Goal: Task Accomplishment & Management: Manage account settings

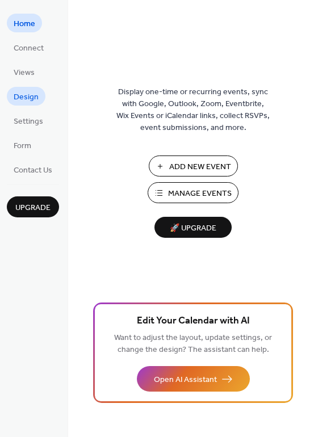
click at [27, 96] on span "Design" at bounding box center [26, 97] width 25 height 12
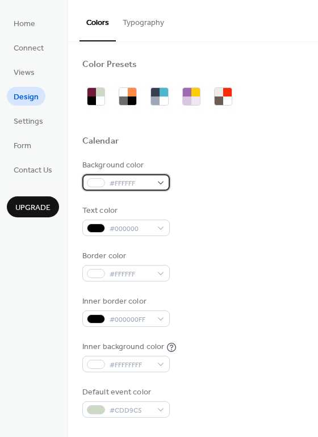
click at [152, 179] on div "#FFFFFF" at bounding box center [125, 182] width 87 height 16
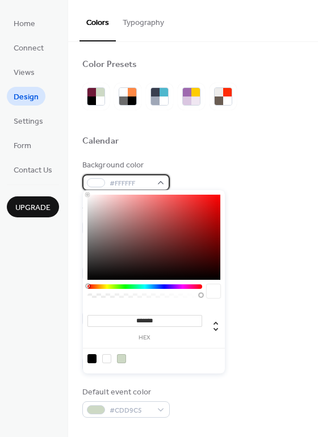
click at [152, 179] on div "#FFFFFF" at bounding box center [125, 182] width 87 height 16
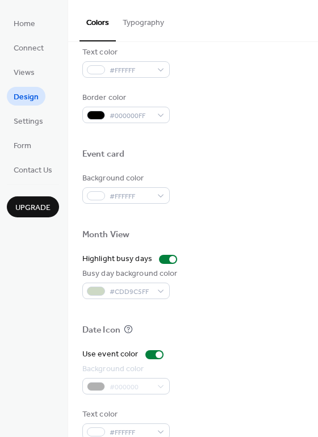
scroll to position [466, 0]
click at [164, 256] on div at bounding box center [168, 260] width 18 height 9
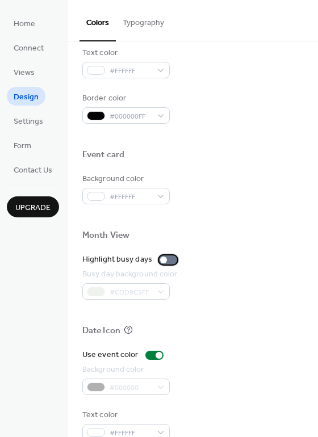
click at [164, 257] on div at bounding box center [163, 260] width 7 height 7
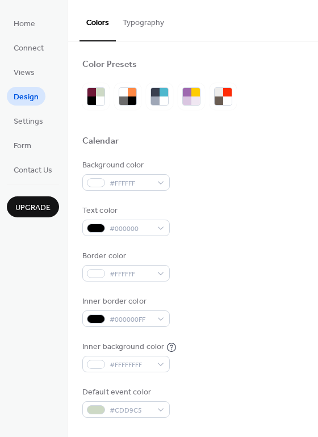
scroll to position [0, 0]
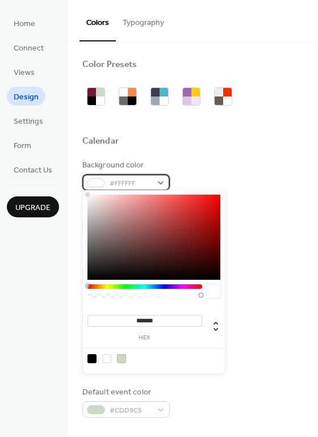
click at [154, 179] on div "#FFFFFF" at bounding box center [125, 182] width 87 height 16
type input "***"
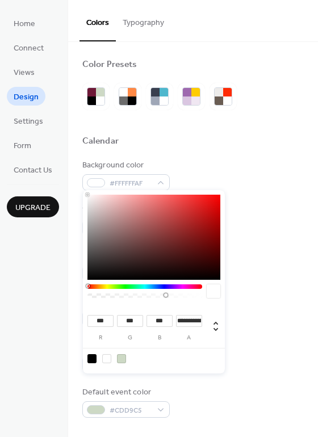
drag, startPoint x: 200, startPoint y: 295, endPoint x: 138, endPoint y: 297, distance: 61.9
click at [164, 297] on div at bounding box center [165, 295] width 3 height 3
drag, startPoint x: 139, startPoint y: 296, endPoint x: 161, endPoint y: 295, distance: 21.6
click at [161, 295] on div at bounding box center [160, 295] width 3 height 3
type input "**********"
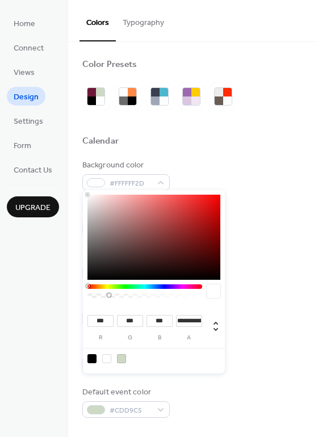
drag, startPoint x: 160, startPoint y: 295, endPoint x: 109, endPoint y: 294, distance: 50.5
click at [109, 294] on div at bounding box center [108, 295] width 3 height 3
click at [271, 237] on div "Background color #FFFFFF2D Text color #000000 Border color #FFFFFF Inner border…" at bounding box center [192, 289] width 221 height 258
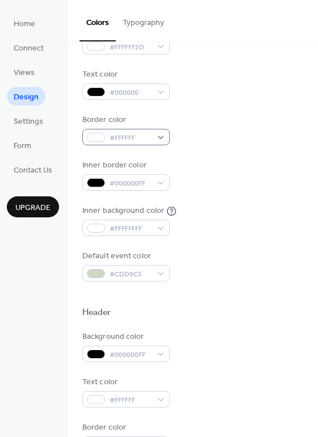
scroll to position [138, 0]
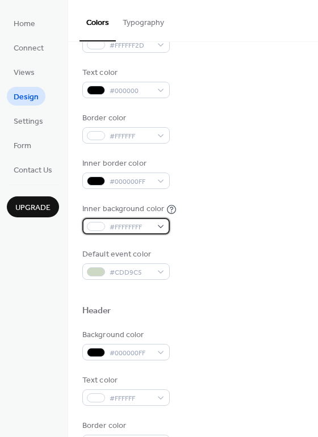
click at [146, 221] on span "#FFFFFFFF" at bounding box center [131, 227] width 42 height 12
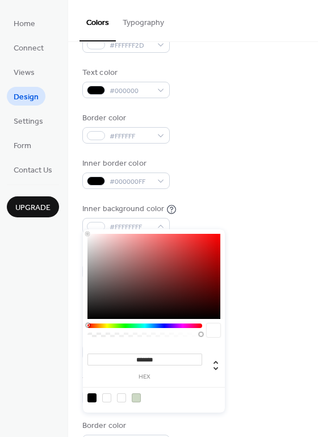
type input "***"
drag, startPoint x: 187, startPoint y: 334, endPoint x: 141, endPoint y: 336, distance: 46.6
click at [141, 336] on div at bounding box center [144, 335] width 111 height 5
drag, startPoint x: 137, startPoint y: 334, endPoint x: 124, endPoint y: 334, distance: 12.5
click at [124, 334] on div at bounding box center [124, 334] width 3 height 3
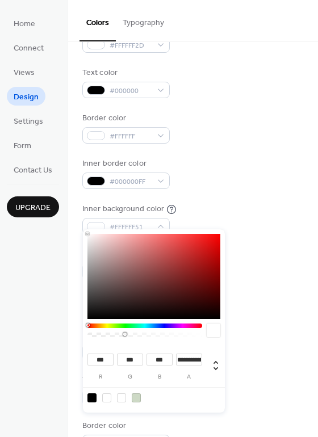
click at [115, 335] on div at bounding box center [144, 335] width 111 height 5
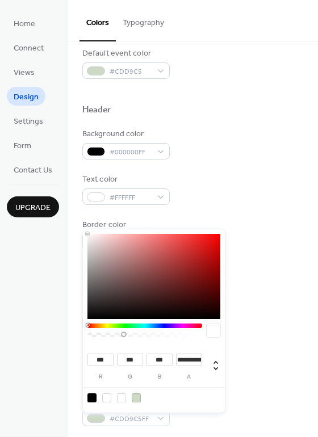
type input "**********"
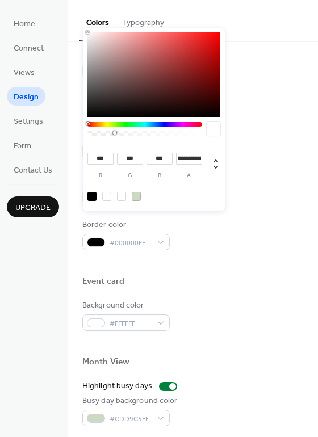
click at [258, 331] on div at bounding box center [192, 344] width 221 height 26
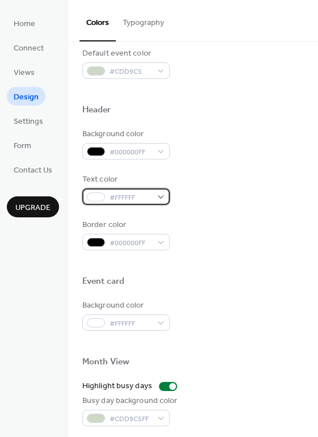
click at [129, 192] on span "#FFFFFF" at bounding box center [131, 198] width 42 height 12
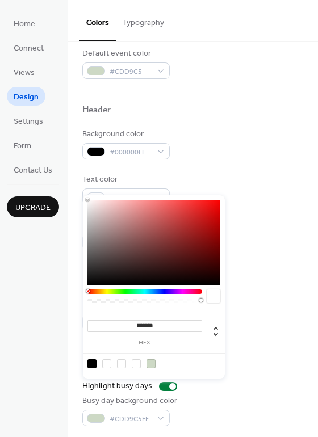
click at [93, 365] on div at bounding box center [91, 363] width 9 height 9
type input "*******"
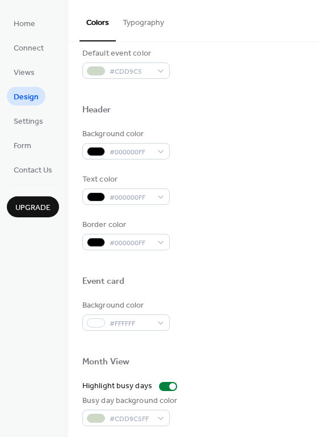
click at [291, 315] on div "Background color #FFFFFF" at bounding box center [192, 315] width 221 height 31
click at [139, 25] on button "Typography" at bounding box center [143, 20] width 55 height 40
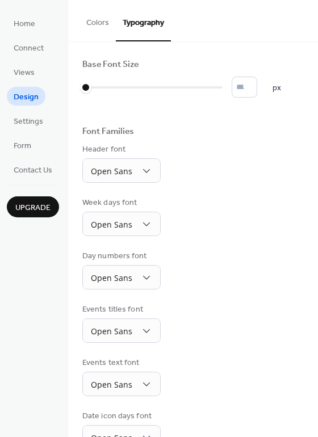
click at [97, 24] on button "Colors" at bounding box center [97, 20] width 36 height 40
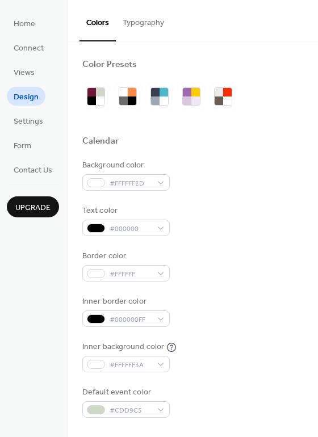
click at [224, 194] on div "Background color #FFFFFF2D Text color #000000 Border color #FFFFFF Inner border…" at bounding box center [192, 289] width 221 height 258
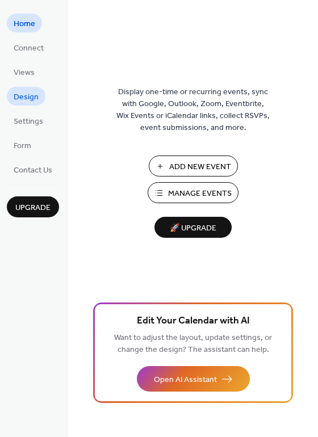
click at [25, 95] on span "Design" at bounding box center [26, 97] width 25 height 12
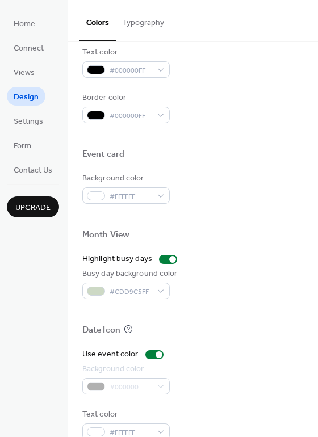
scroll to position [466, 0]
click at [149, 351] on div at bounding box center [154, 355] width 18 height 9
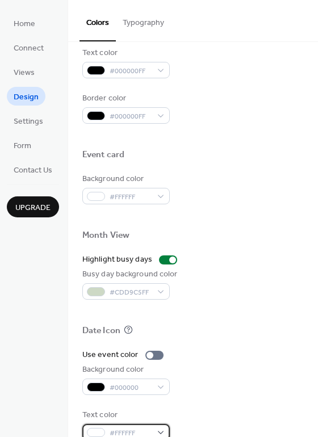
click at [134, 428] on span "#FFFFFF" at bounding box center [131, 434] width 42 height 12
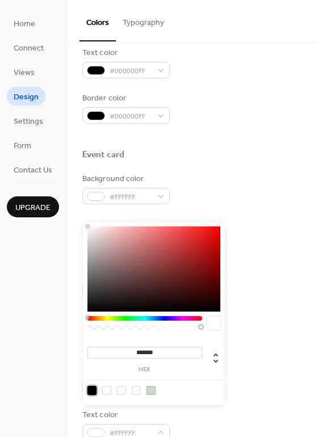
click at [93, 391] on div at bounding box center [91, 390] width 9 height 9
type input "*******"
click at [278, 364] on div "Background color #000000" at bounding box center [192, 379] width 221 height 31
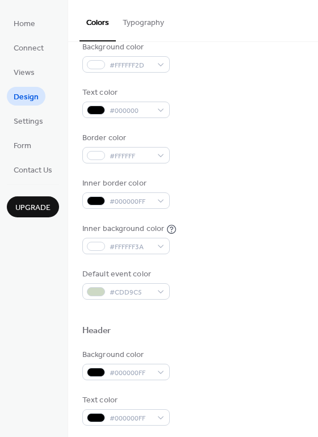
scroll to position [116, 0]
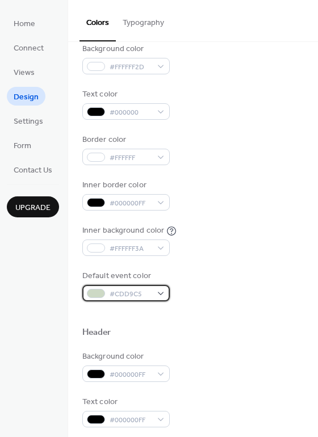
click at [156, 285] on div "#CDD9C5" at bounding box center [125, 293] width 87 height 16
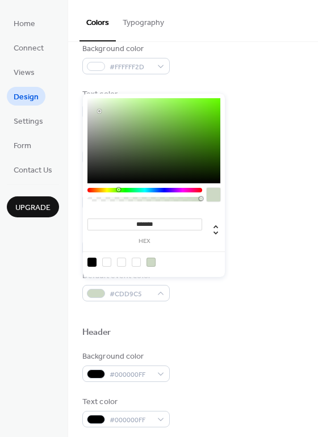
click at [92, 262] on div at bounding box center [91, 262] width 9 height 9
type input "*******"
click at [92, 262] on div at bounding box center [91, 262] width 9 height 9
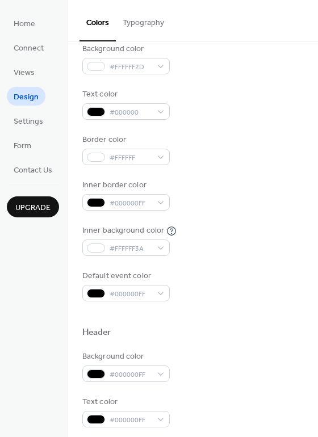
click at [186, 316] on div at bounding box center [192, 315] width 221 height 26
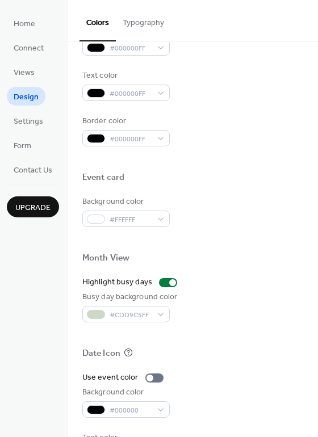
scroll to position [455, 0]
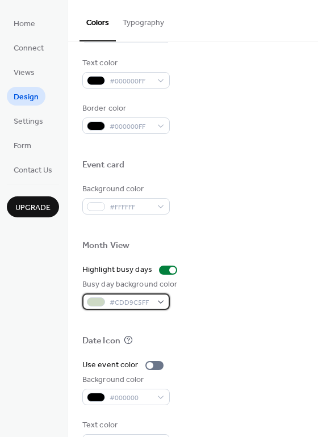
click at [141, 297] on span "#CDD9C5FF" at bounding box center [131, 303] width 42 height 12
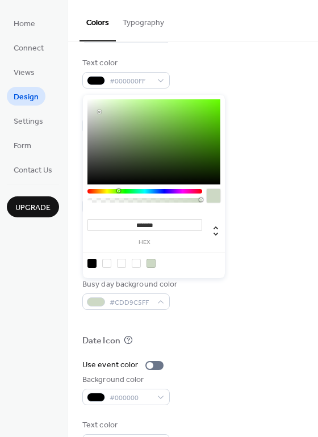
click at [93, 261] on div at bounding box center [91, 263] width 9 height 9
type input "*******"
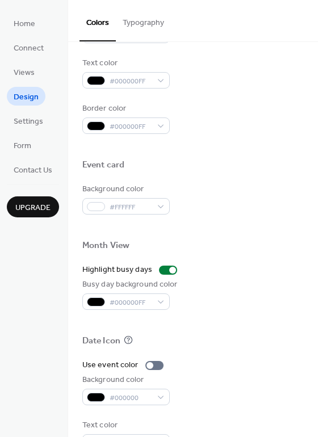
click at [210, 311] on div at bounding box center [192, 323] width 221 height 26
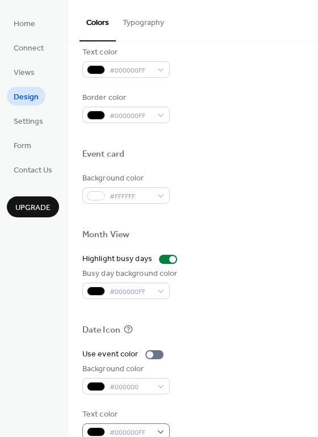
scroll to position [466, 0]
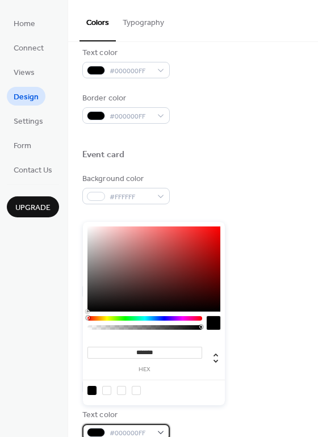
click at [128, 428] on span "#000000FF" at bounding box center [131, 434] width 42 height 12
click at [134, 388] on div at bounding box center [136, 390] width 9 height 9
type input "*******"
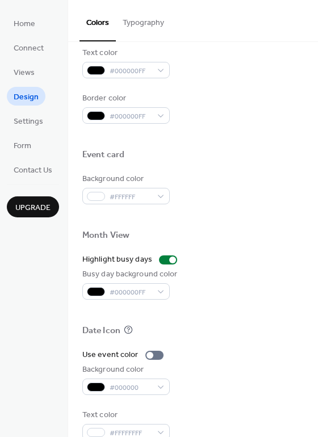
click at [263, 375] on div "Background color #000000" at bounding box center [192, 379] width 221 height 31
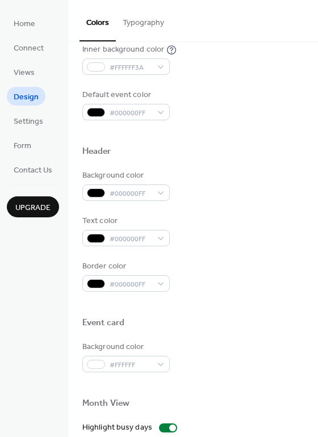
scroll to position [296, 0]
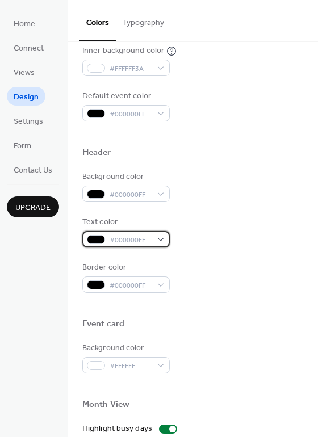
click at [137, 235] on span "#000000FF" at bounding box center [131, 241] width 42 height 12
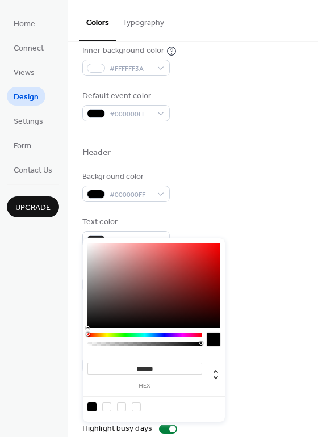
click at [105, 406] on div at bounding box center [106, 407] width 9 height 9
type input "***"
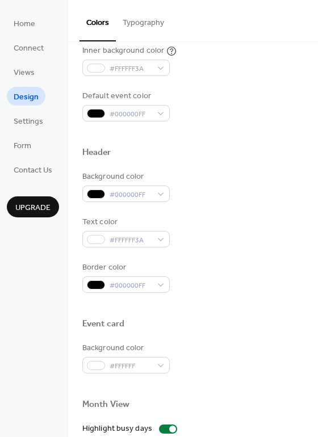
click at [284, 277] on div "Border color #000000FF" at bounding box center [192, 277] width 221 height 31
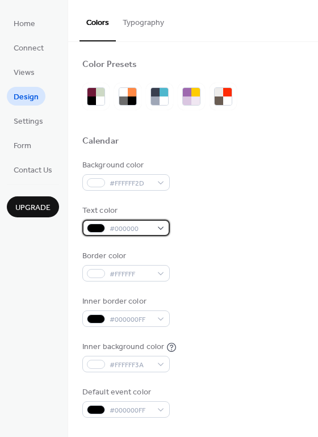
click at [127, 223] on span "#000000" at bounding box center [131, 229] width 42 height 12
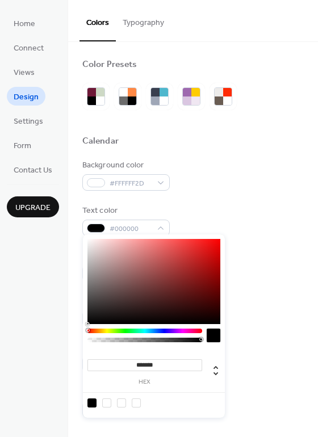
click at [107, 402] on div at bounding box center [106, 403] width 9 height 9
type input "***"
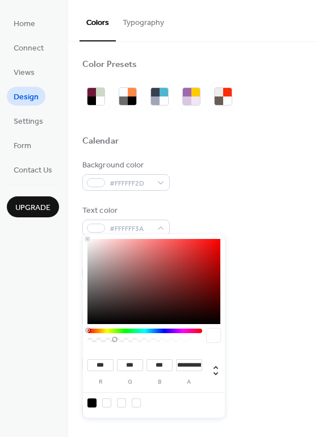
click at [271, 270] on div "Border color #FFFFFF" at bounding box center [192, 265] width 221 height 31
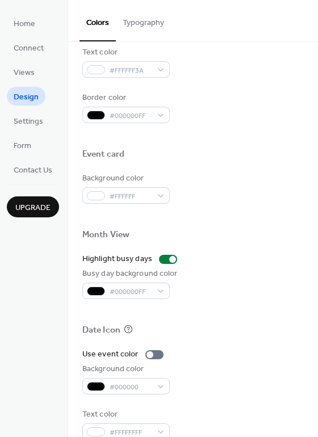
scroll to position [466, 0]
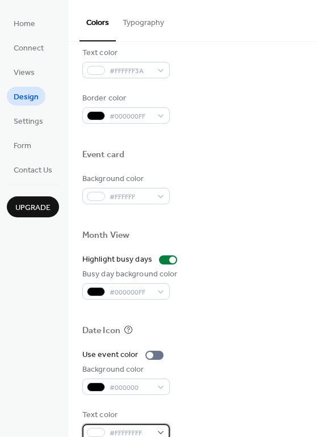
click at [116, 428] on span "#FFFFFFFF" at bounding box center [131, 434] width 42 height 12
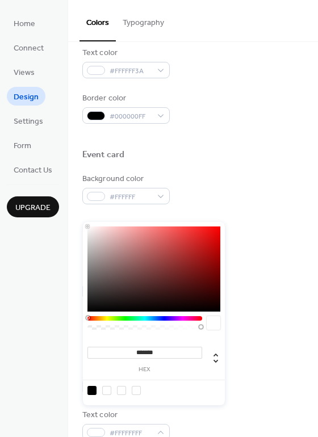
click at [93, 389] on div at bounding box center [91, 390] width 9 height 9
type input "*******"
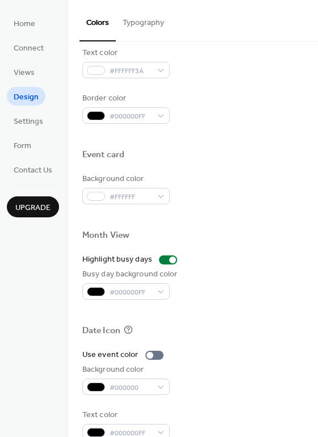
click at [263, 325] on div "Date Icon" at bounding box center [192, 332] width 221 height 15
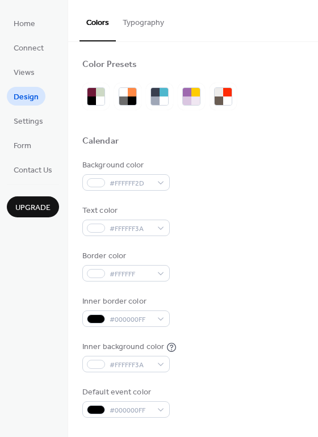
scroll to position [0, 0]
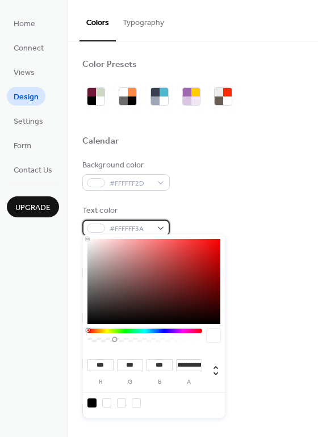
click at [119, 223] on span "#FFFFFF3A" at bounding box center [131, 229] width 42 height 12
click at [89, 405] on div at bounding box center [91, 403] width 9 height 9
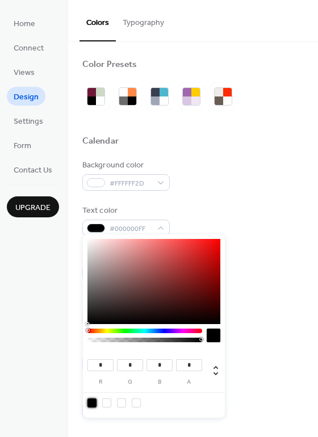
type input "*"
click at [273, 274] on div "Border color #FFFFFF" at bounding box center [192, 265] width 221 height 31
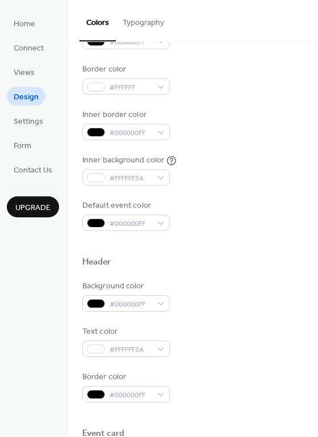
scroll to position [187, 0]
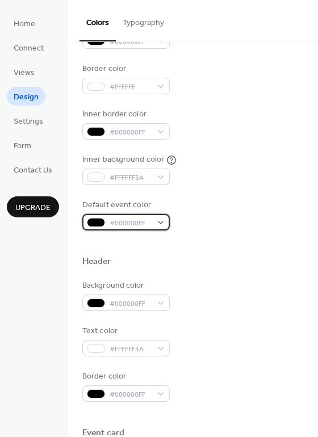
click at [130, 217] on span "#000000FF" at bounding box center [131, 223] width 42 height 12
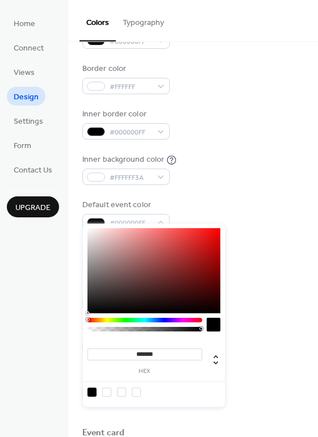
click at [107, 392] on div at bounding box center [106, 392] width 9 height 9
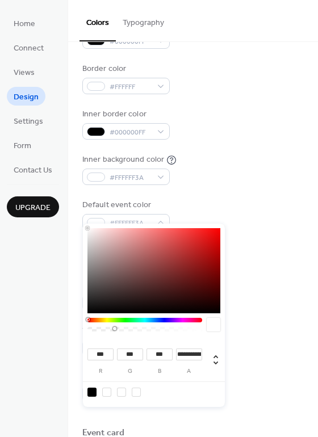
type input "***"
click at [258, 158] on div "Inner background color #FFFFFF3A" at bounding box center [192, 169] width 221 height 31
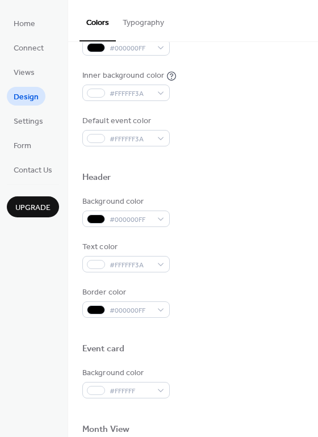
scroll to position [277, 0]
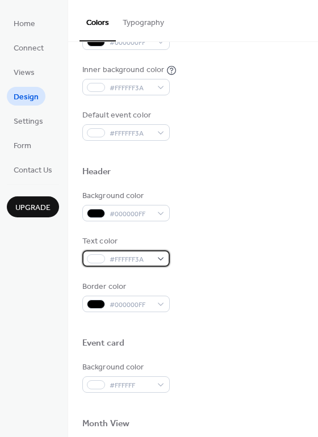
click at [131, 254] on span "#FFFFFF3A" at bounding box center [131, 260] width 42 height 12
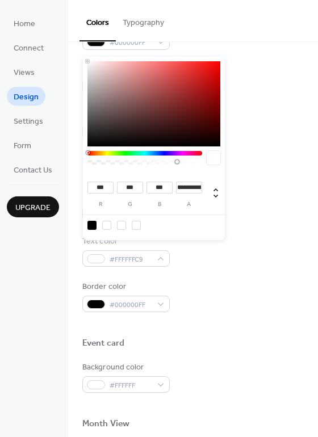
type input "*"
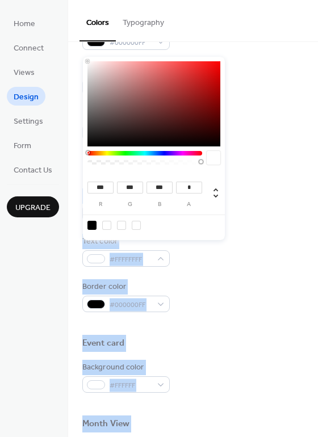
drag, startPoint x: 116, startPoint y: 162, endPoint x: 243, endPoint y: 161, distance: 126.6
click at [243, 161] on body "Home Connect Views Design Settings Form Contact Us Upgrade Design Upgrade Color…" at bounding box center [159, 218] width 318 height 437
click at [238, 166] on div "Header" at bounding box center [192, 173] width 221 height 15
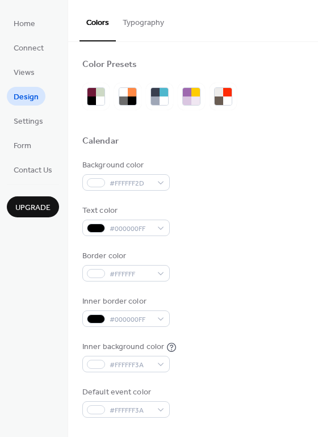
scroll to position [0, 0]
click at [149, 224] on span "#000000FF" at bounding box center [131, 229] width 42 height 12
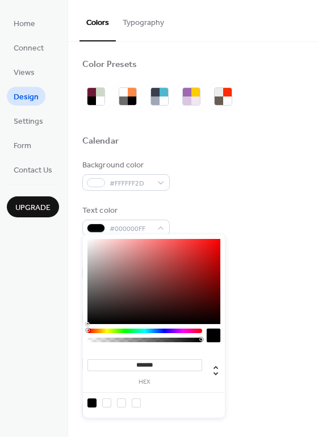
click at [106, 402] on div at bounding box center [106, 403] width 9 height 9
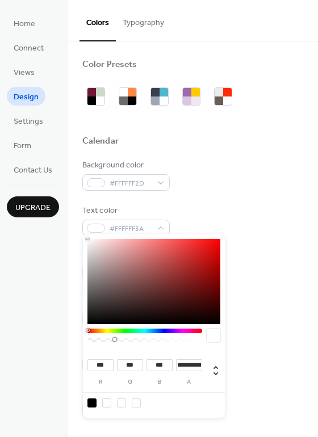
click at [90, 402] on div at bounding box center [91, 403] width 9 height 9
type input "*"
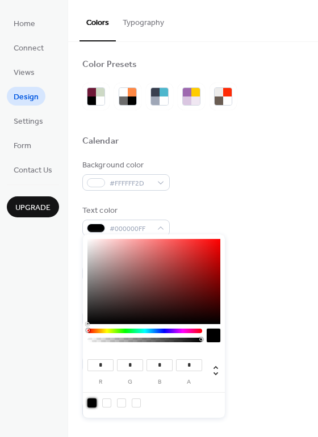
click at [261, 217] on div "Text color #000000FF" at bounding box center [192, 220] width 221 height 31
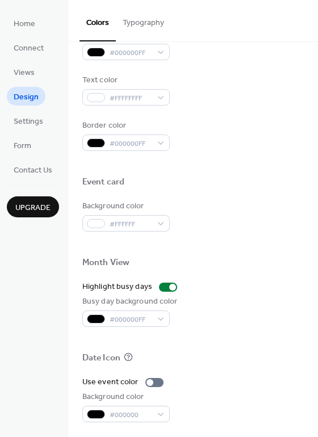
scroll to position [440, 0]
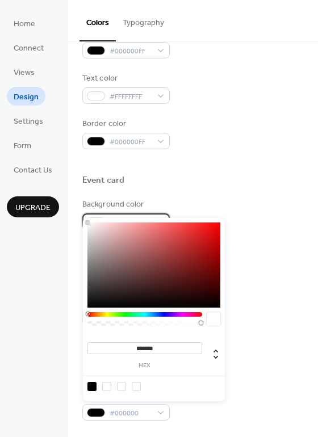
click at [140, 217] on span "#FFFFFF" at bounding box center [131, 223] width 42 height 12
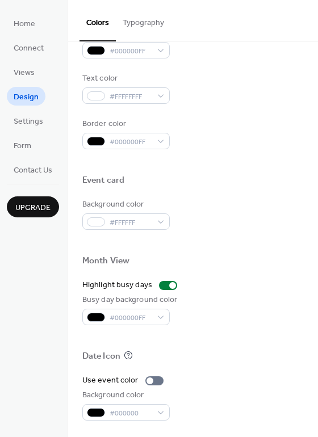
click at [207, 200] on div "Background color #FFFFFF" at bounding box center [192, 214] width 221 height 31
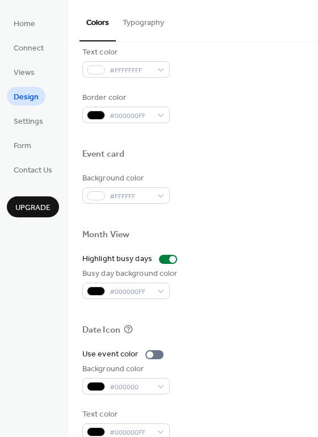
scroll to position [466, 0]
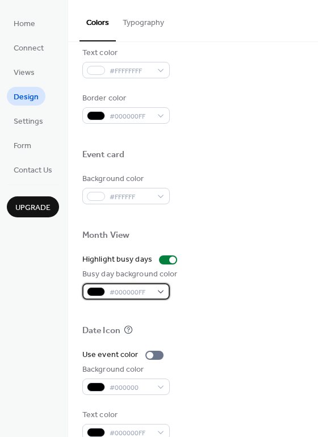
click at [139, 287] on span "#000000FF" at bounding box center [131, 293] width 42 height 12
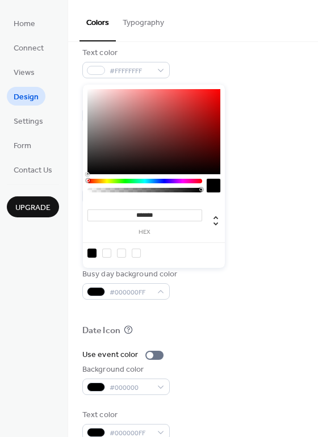
type input "*"
click at [162, 191] on div at bounding box center [144, 190] width 111 height 5
click at [219, 325] on div "Date Icon" at bounding box center [192, 332] width 221 height 15
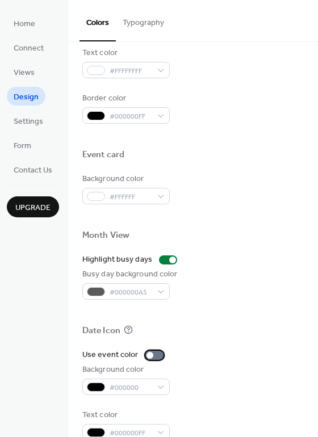
click at [156, 351] on div at bounding box center [154, 355] width 18 height 9
click at [156, 352] on div at bounding box center [159, 355] width 7 height 7
click at [135, 382] on span "#000000" at bounding box center [131, 388] width 42 height 12
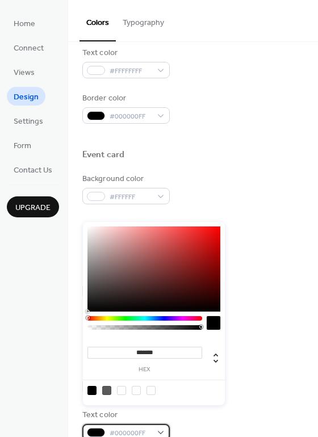
click at [131, 428] on span "#000000FF" at bounding box center [131, 434] width 42 height 12
click at [120, 390] on div at bounding box center [121, 390] width 9 height 9
type input "***"
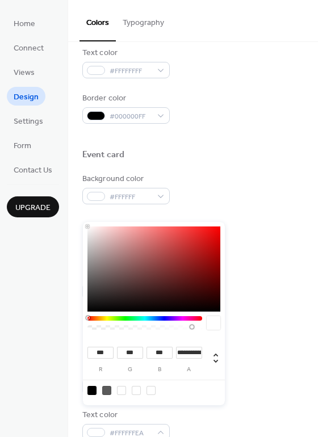
type input "*"
drag, startPoint x: 114, startPoint y: 326, endPoint x: 202, endPoint y: 328, distance: 88.0
click at [202, 328] on div at bounding box center [200, 326] width 3 height 3
click at [256, 325] on div "Date Icon" at bounding box center [192, 332] width 221 height 15
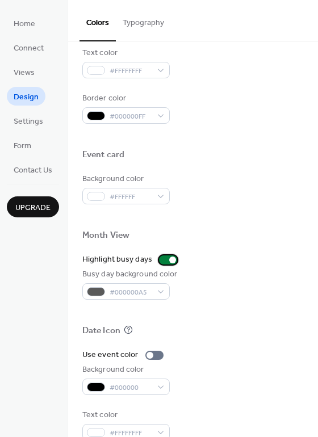
click at [161, 256] on div at bounding box center [168, 260] width 18 height 9
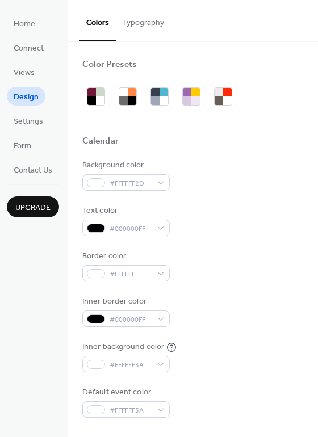
scroll to position [0, 0]
click at [24, 22] on span "Home" at bounding box center [25, 24] width 22 height 12
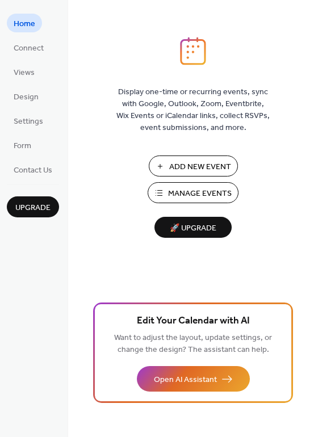
click at [202, 192] on span "Manage Events" at bounding box center [200, 194] width 64 height 12
click at [26, 91] on span "Design" at bounding box center [26, 97] width 25 height 12
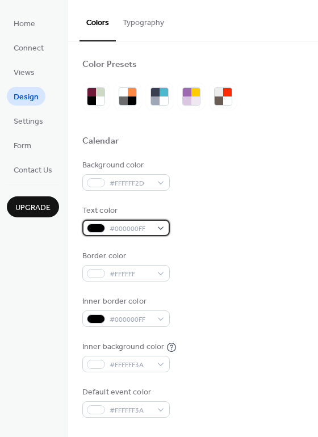
click at [126, 223] on span "#000000FF" at bounding box center [131, 229] width 42 height 12
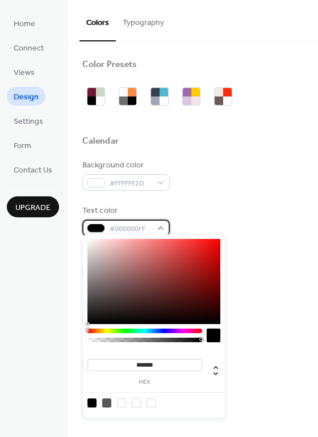
click at [126, 223] on span "#000000FF" at bounding box center [131, 229] width 42 height 12
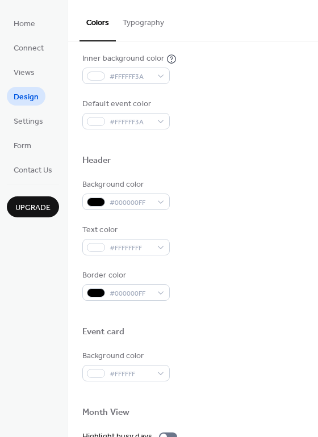
scroll to position [291, 0]
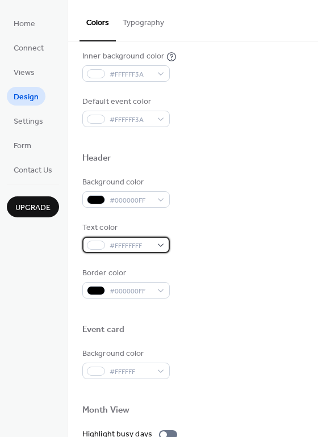
click at [123, 240] on span "#FFFFFFFF" at bounding box center [131, 246] width 42 height 12
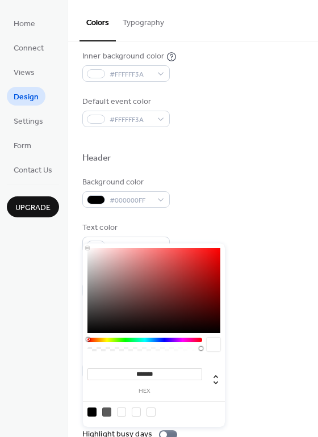
click at [227, 187] on div "Background color #000000FF" at bounding box center [192, 192] width 221 height 31
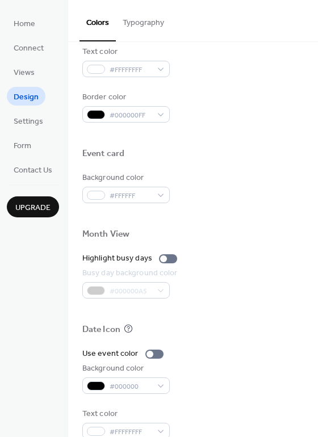
scroll to position [466, 0]
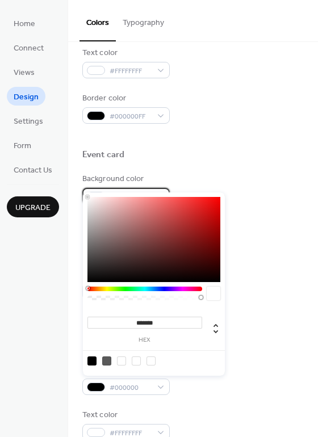
click at [146, 191] on span "#FFFFFF" at bounding box center [131, 197] width 42 height 12
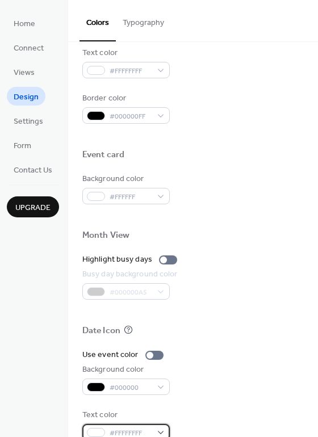
click at [152, 424] on div "#FFFFFFFF" at bounding box center [125, 432] width 87 height 16
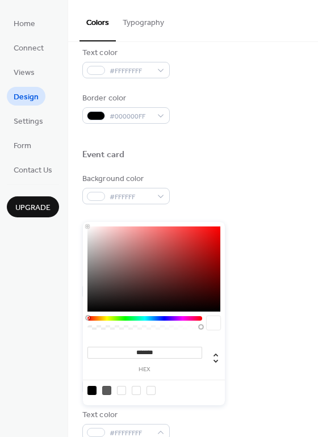
click at [161, 269] on div at bounding box center [153, 269] width 133 height 85
click at [122, 389] on div at bounding box center [121, 390] width 9 height 9
type input "***"
click at [154, 389] on div at bounding box center [150, 390] width 9 height 9
type input "*"
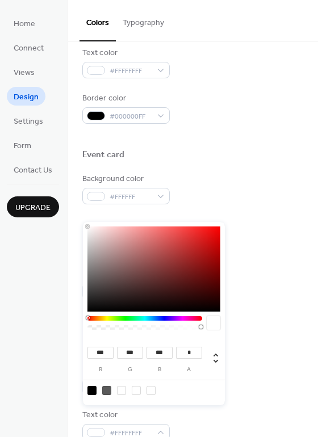
click at [272, 349] on div "Use event color" at bounding box center [192, 355] width 221 height 12
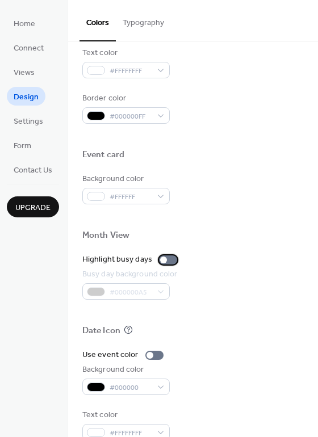
click at [167, 256] on div at bounding box center [168, 260] width 18 height 9
click at [161, 257] on div at bounding box center [163, 260] width 7 height 7
click at [169, 257] on div at bounding box center [172, 260] width 7 height 7
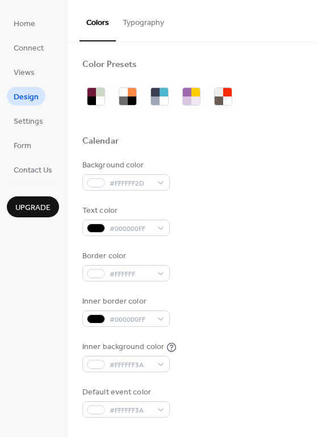
scroll to position [0, 0]
click at [134, 227] on span "#000000FF" at bounding box center [131, 229] width 42 height 12
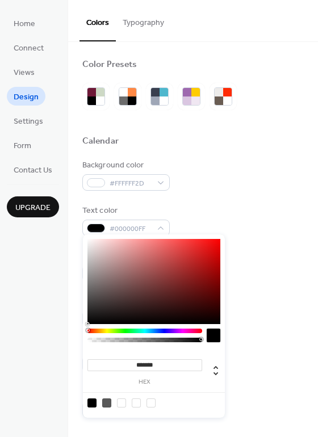
click at [123, 404] on div at bounding box center [121, 403] width 9 height 9
type input "***"
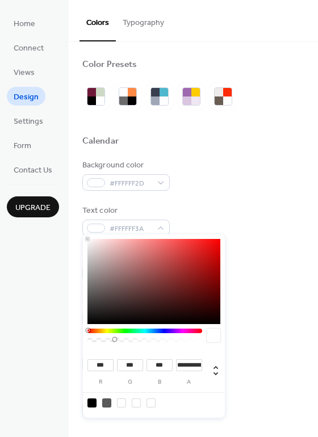
click at [152, 399] on div at bounding box center [150, 403] width 9 height 9
type input "*"
click at [92, 400] on div at bounding box center [91, 403] width 9 height 9
type input "*"
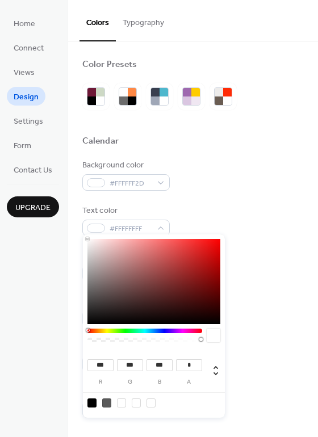
type input "*"
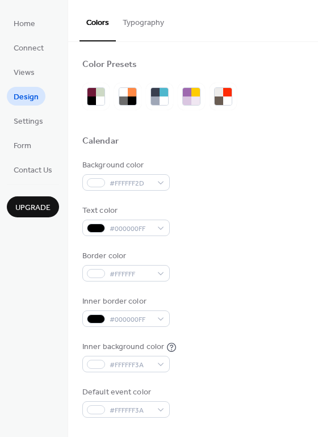
click at [281, 296] on div "Inner border color #000000FF" at bounding box center [192, 311] width 221 height 31
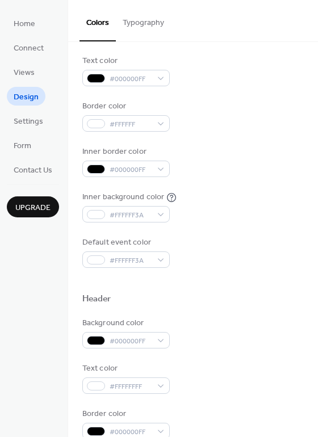
scroll to position [165, 0]
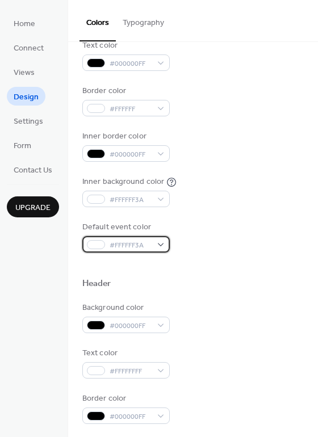
click at [131, 240] on span "#FFFFFF3A" at bounding box center [131, 246] width 42 height 12
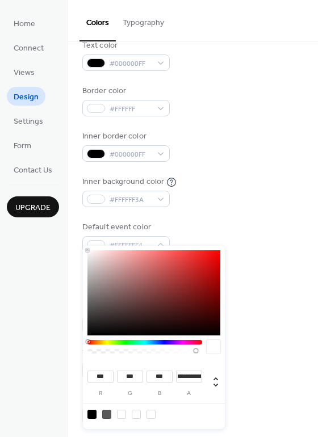
type input "*"
drag, startPoint x: 115, startPoint y: 350, endPoint x: 219, endPoint y: 351, distance: 103.3
click at [219, 351] on div at bounding box center [153, 349] width 133 height 19
click at [270, 278] on div "Header" at bounding box center [192, 285] width 221 height 15
click at [145, 240] on span "#FFFFFFFF" at bounding box center [131, 246] width 42 height 12
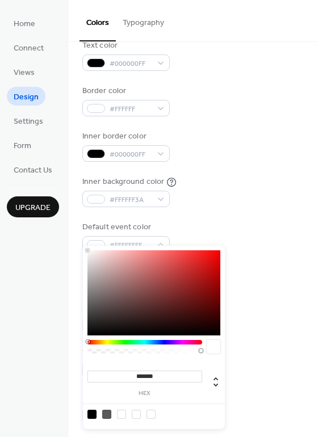
click at [153, 414] on div at bounding box center [150, 414] width 9 height 9
type input "**"
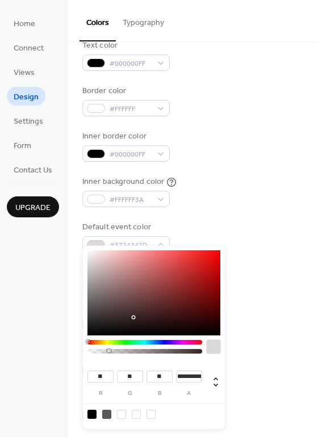
click at [132, 317] on div at bounding box center [153, 292] width 133 height 85
click at [153, 413] on div at bounding box center [150, 414] width 9 height 9
type input "***"
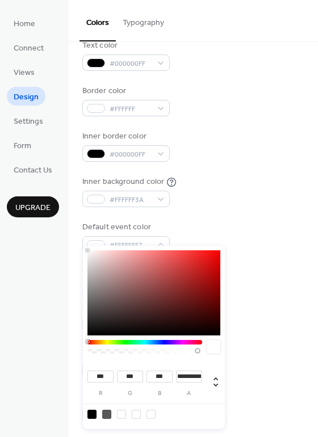
type input "*"
drag, startPoint x: 108, startPoint y: 350, endPoint x: 222, endPoint y: 350, distance: 113.6
click at [222, 350] on div "*** r *** g *** b * a" at bounding box center [154, 337] width 142 height 183
click at [263, 302] on div "Background color #000000FF" at bounding box center [192, 317] width 221 height 31
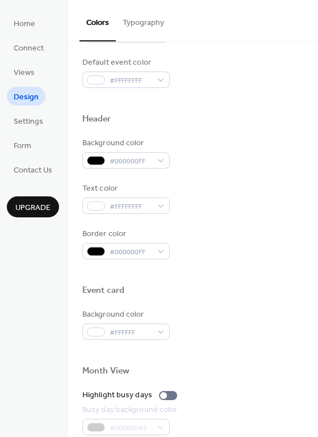
scroll to position [330, 0]
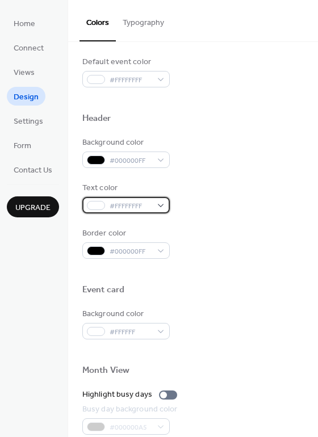
click at [143, 200] on span "#FFFFFFFF" at bounding box center [131, 206] width 42 height 12
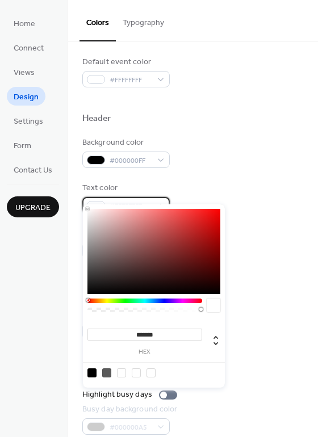
click at [143, 200] on span "#FFFFFFFF" at bounding box center [131, 206] width 42 height 12
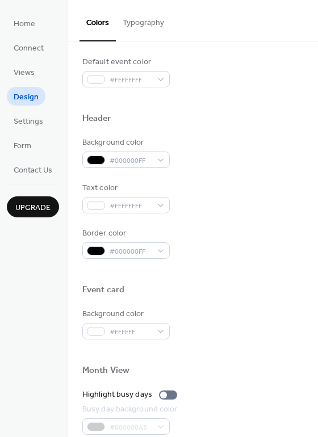
click at [233, 192] on div "Text color #FFFFFFFF" at bounding box center [192, 197] width 221 height 31
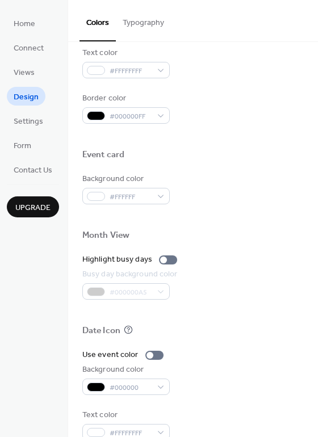
scroll to position [463, 0]
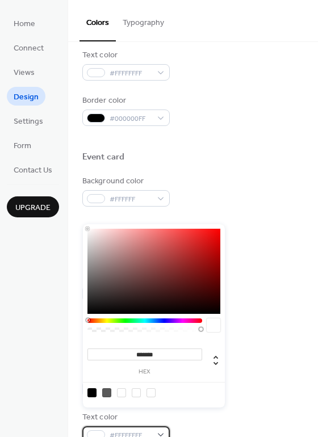
click at [153, 426] on div "#FFFFFFFF" at bounding box center [125, 434] width 87 height 16
click at [154, 426] on div "#FFFFFFFF" at bounding box center [125, 434] width 87 height 16
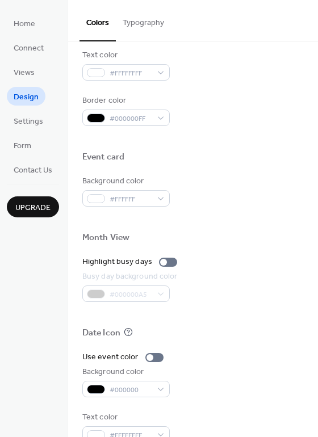
click at [263, 247] on div at bounding box center [192, 251] width 221 height 9
click at [143, 19] on button "Typography" at bounding box center [143, 20] width 55 height 40
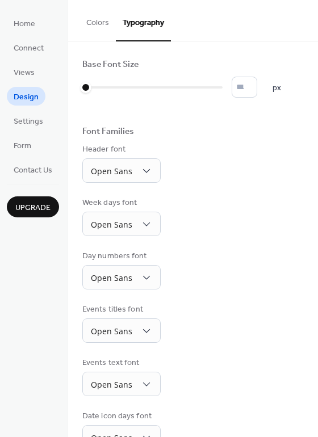
click at [94, 22] on button "Colors" at bounding box center [97, 20] width 36 height 40
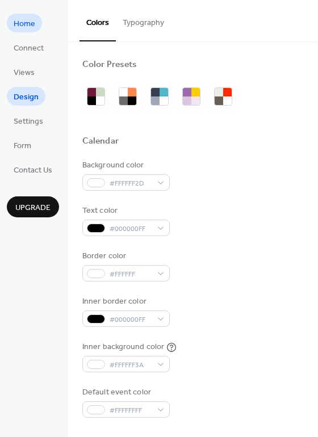
click at [28, 27] on span "Home" at bounding box center [25, 24] width 22 height 12
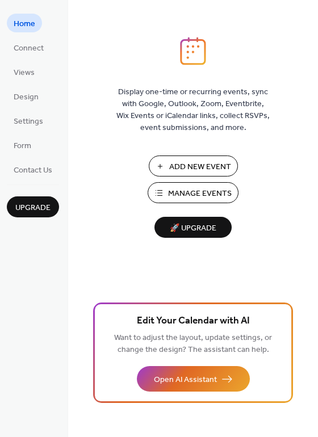
click at [207, 188] on span "Manage Events" at bounding box center [200, 194] width 64 height 12
click at [23, 116] on span "Settings" at bounding box center [29, 122] width 30 height 12
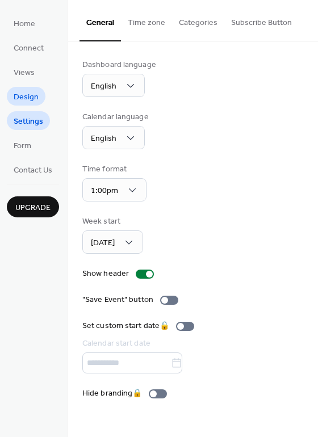
click at [22, 95] on span "Design" at bounding box center [26, 97] width 25 height 12
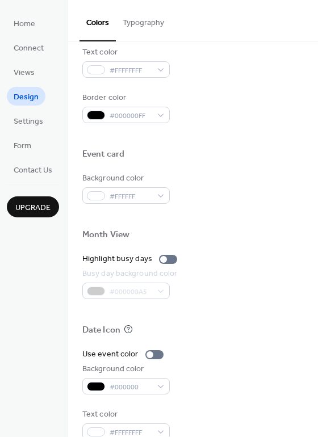
scroll to position [466, 0]
click at [157, 351] on div at bounding box center [154, 355] width 18 height 9
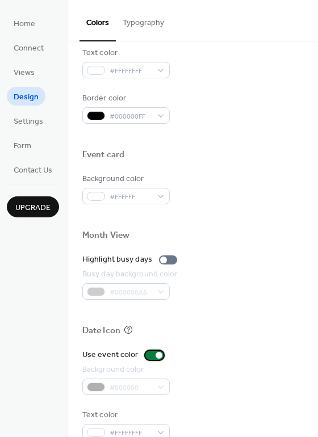
click at [150, 351] on div at bounding box center [154, 355] width 18 height 9
click at [150, 352] on div at bounding box center [149, 355] width 7 height 7
click at [143, 283] on div "#000000A5" at bounding box center [131, 291] width 98 height 16
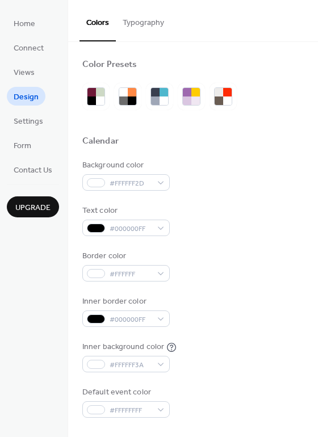
scroll to position [0, 0]
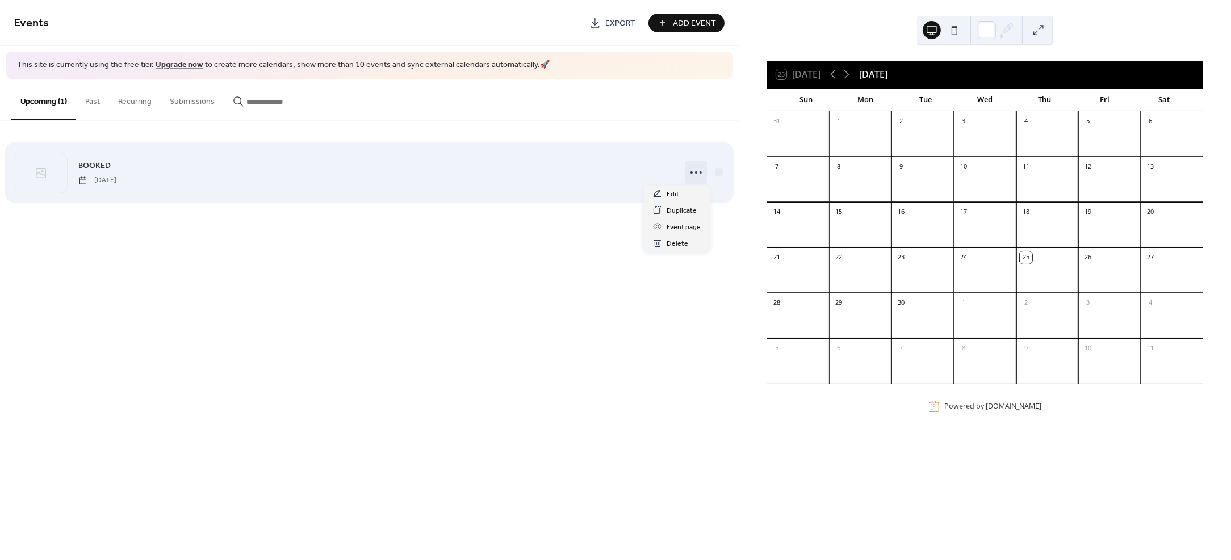
click at [694, 170] on icon at bounding box center [696, 173] width 18 height 18
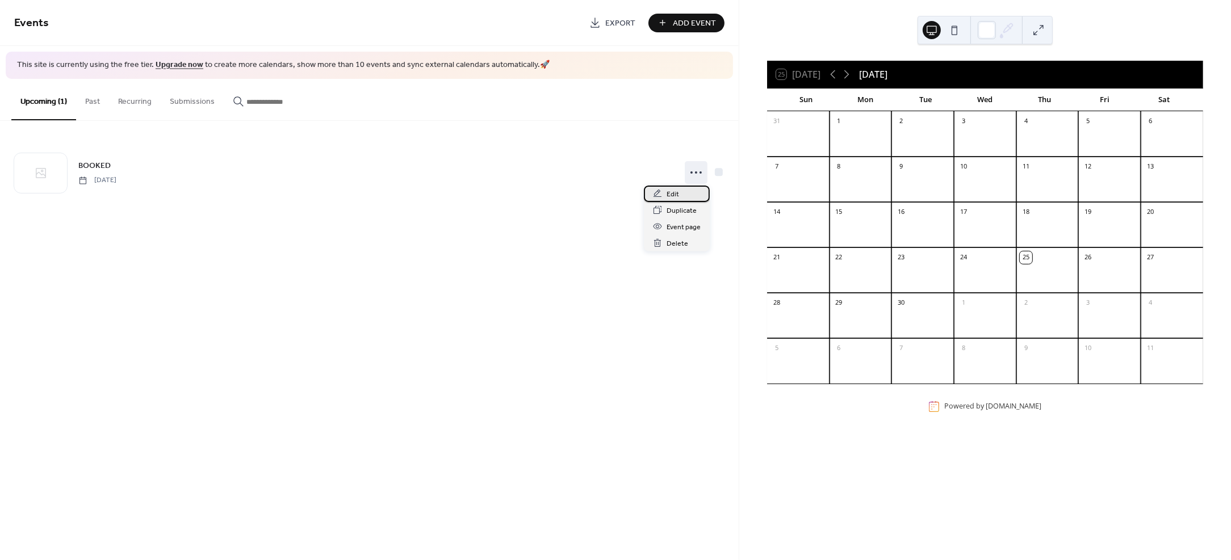
click at [681, 191] on div "Edit" at bounding box center [677, 194] width 66 height 16
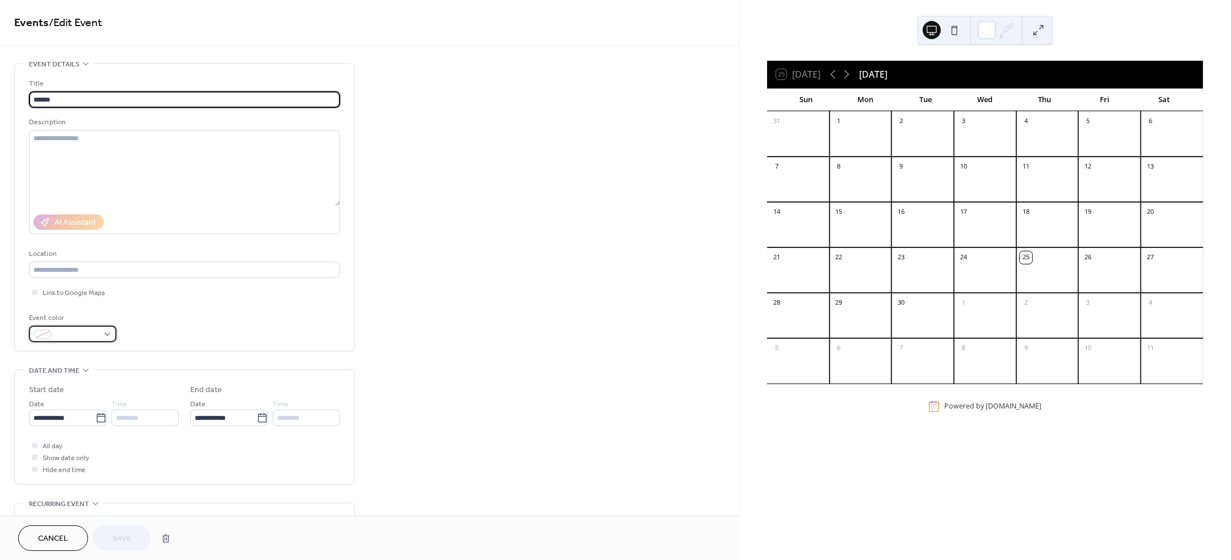
click at [78, 334] on span at bounding box center [77, 335] width 42 height 12
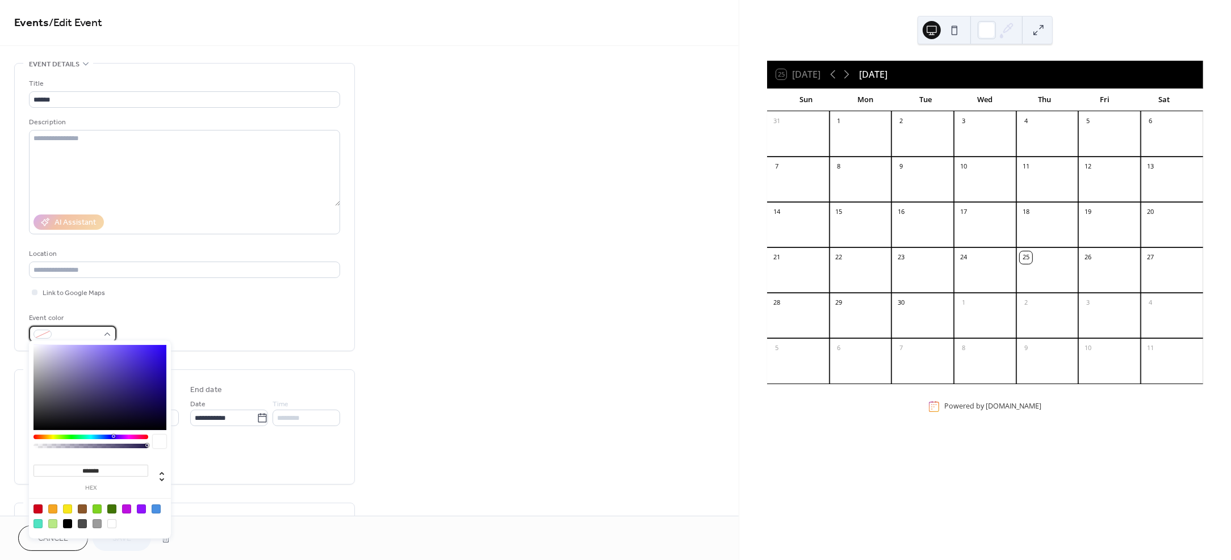
click at [86, 329] on span at bounding box center [77, 335] width 42 height 12
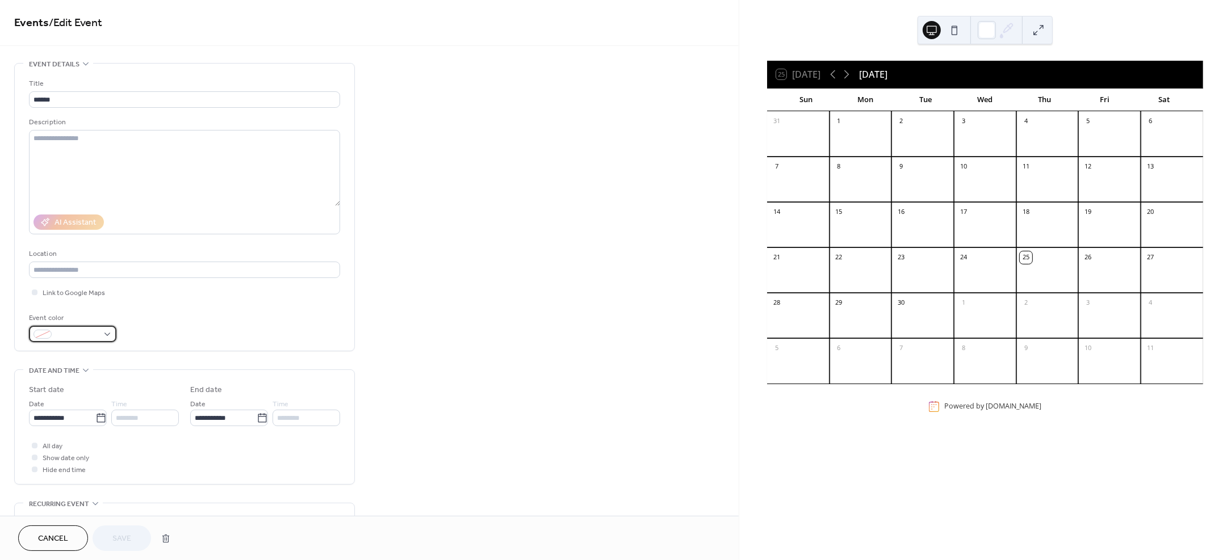
click at [87, 332] on span at bounding box center [77, 335] width 42 height 12
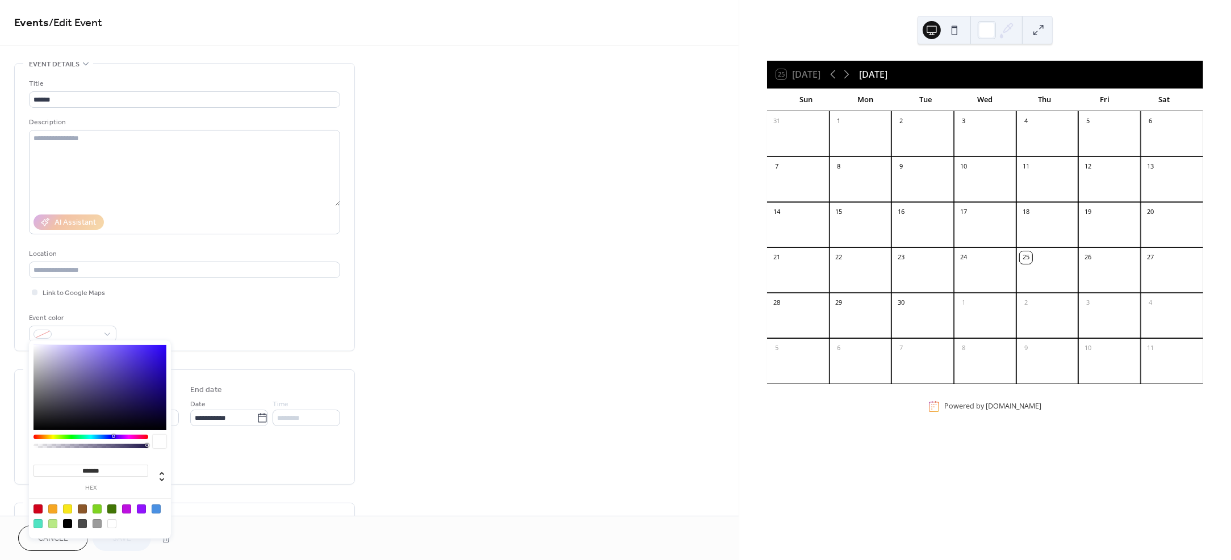
click at [68, 521] on div at bounding box center [67, 524] width 9 height 9
type input "*******"
click at [407, 316] on div "**********" at bounding box center [369, 410] width 739 height 695
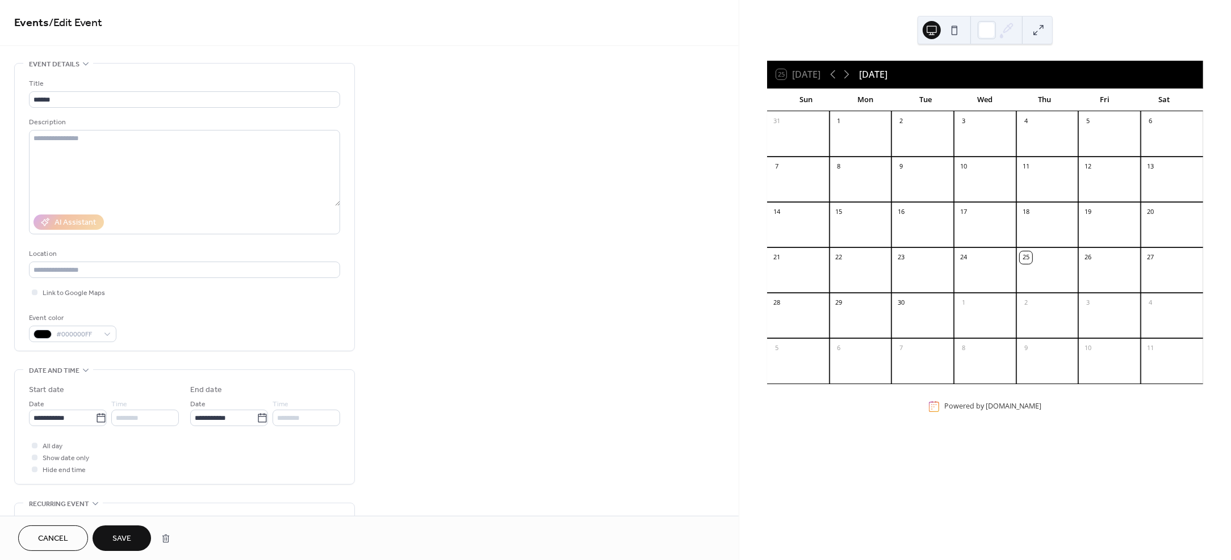
click at [131, 536] on span "Save" at bounding box center [121, 540] width 19 height 12
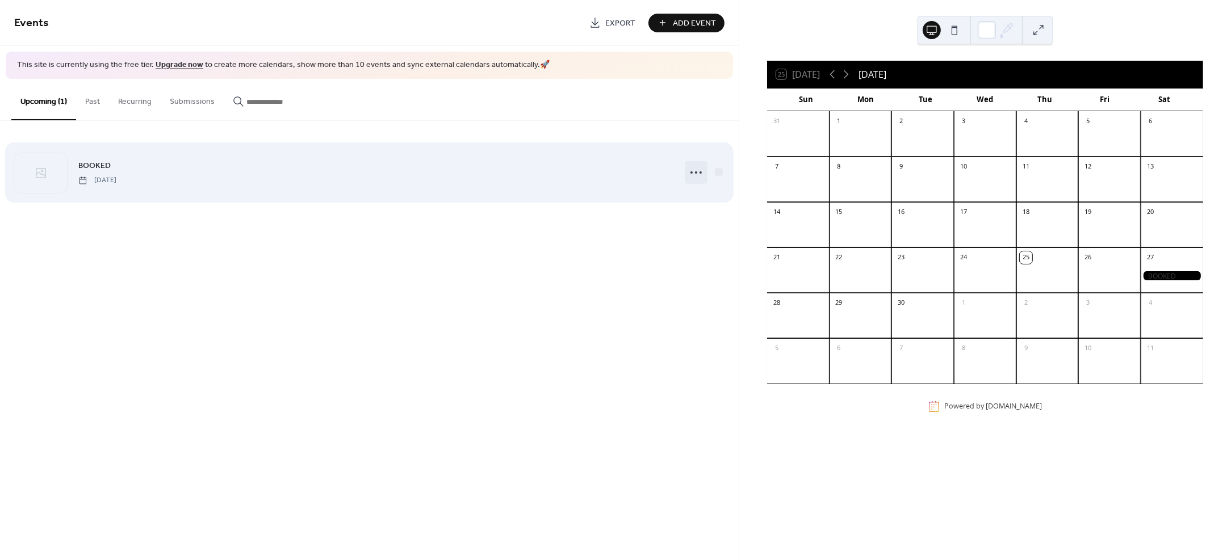
click at [692, 171] on icon at bounding box center [696, 173] width 18 height 18
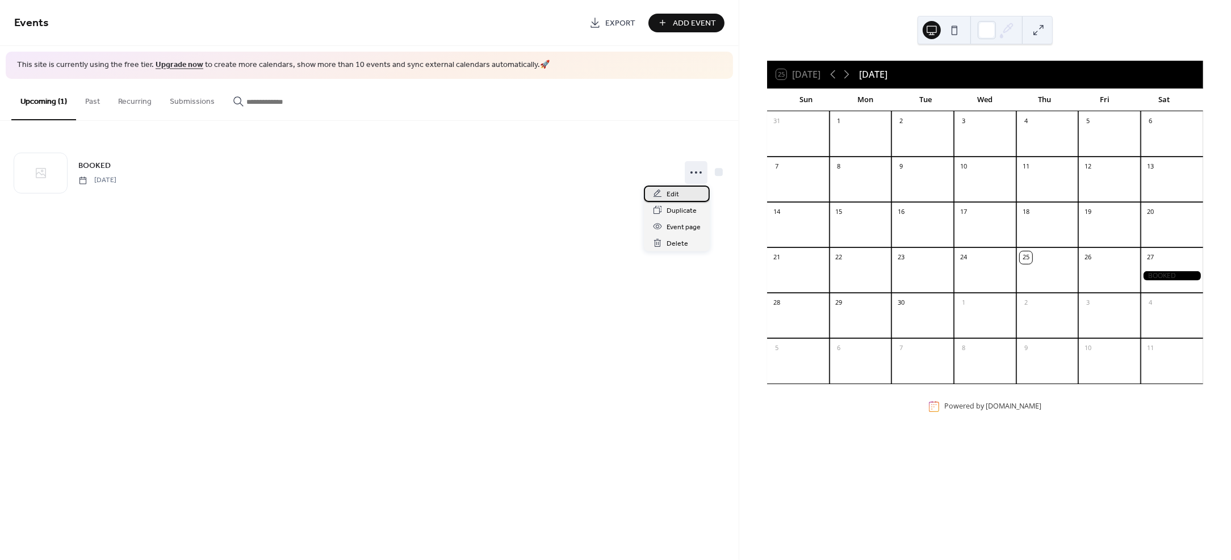
click at [677, 192] on span "Edit" at bounding box center [673, 195] width 12 height 12
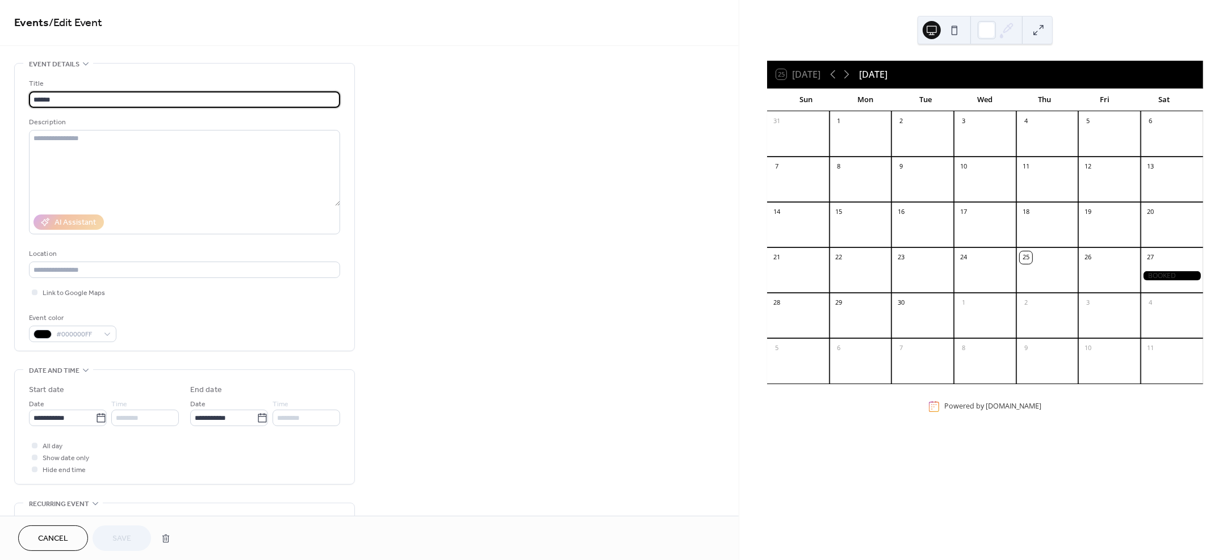
click at [449, 209] on div "**********" at bounding box center [369, 410] width 739 height 695
click at [94, 93] on input "******" at bounding box center [184, 99] width 311 height 16
type input "******"
click at [1005, 25] on icon at bounding box center [1006, 30] width 17 height 17
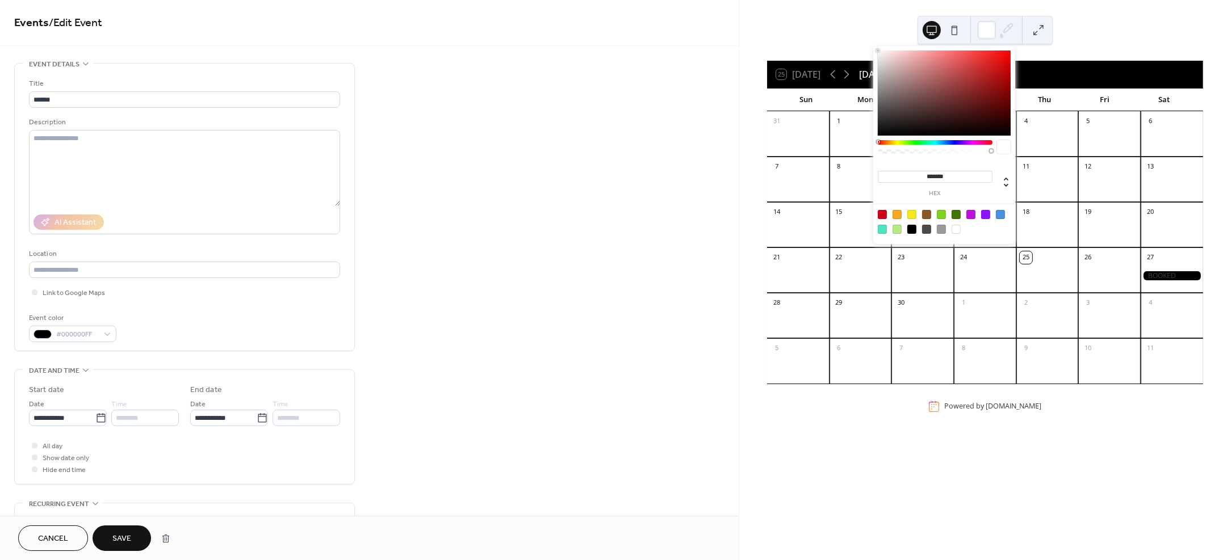
click at [1005, 25] on icon at bounding box center [1006, 30] width 17 height 17
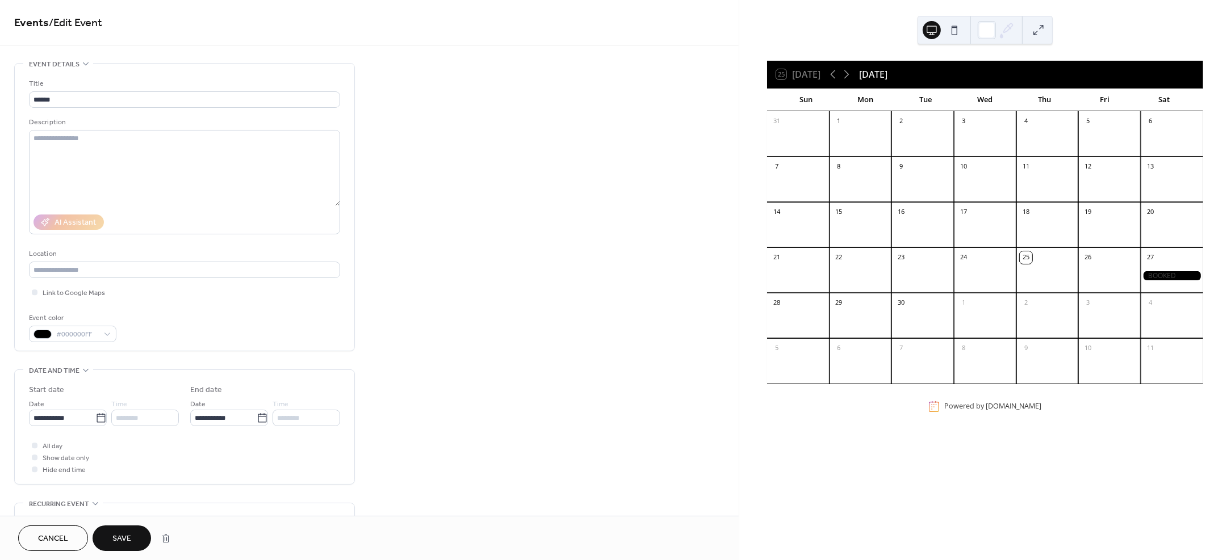
click at [131, 537] on span "Save" at bounding box center [121, 540] width 19 height 12
